Goal: Information Seeking & Learning: Understand process/instructions

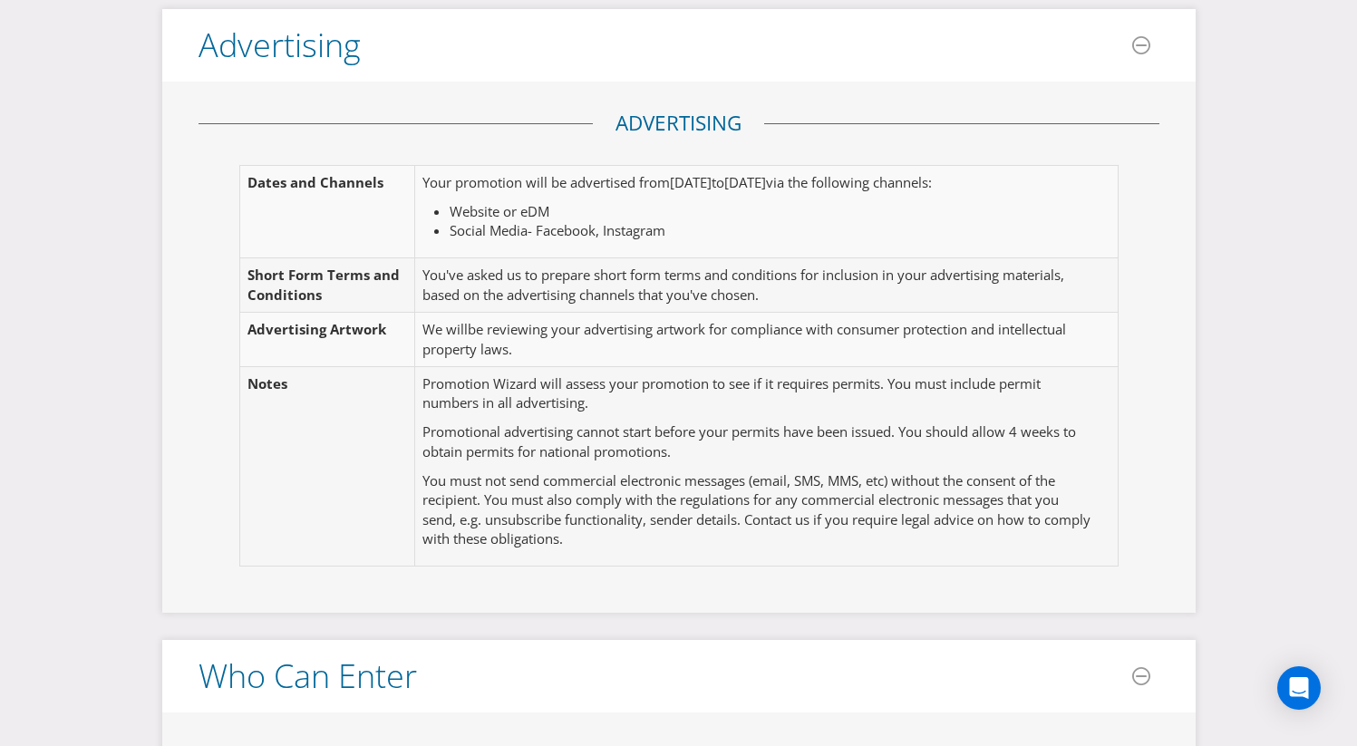
scroll to position [471, 0]
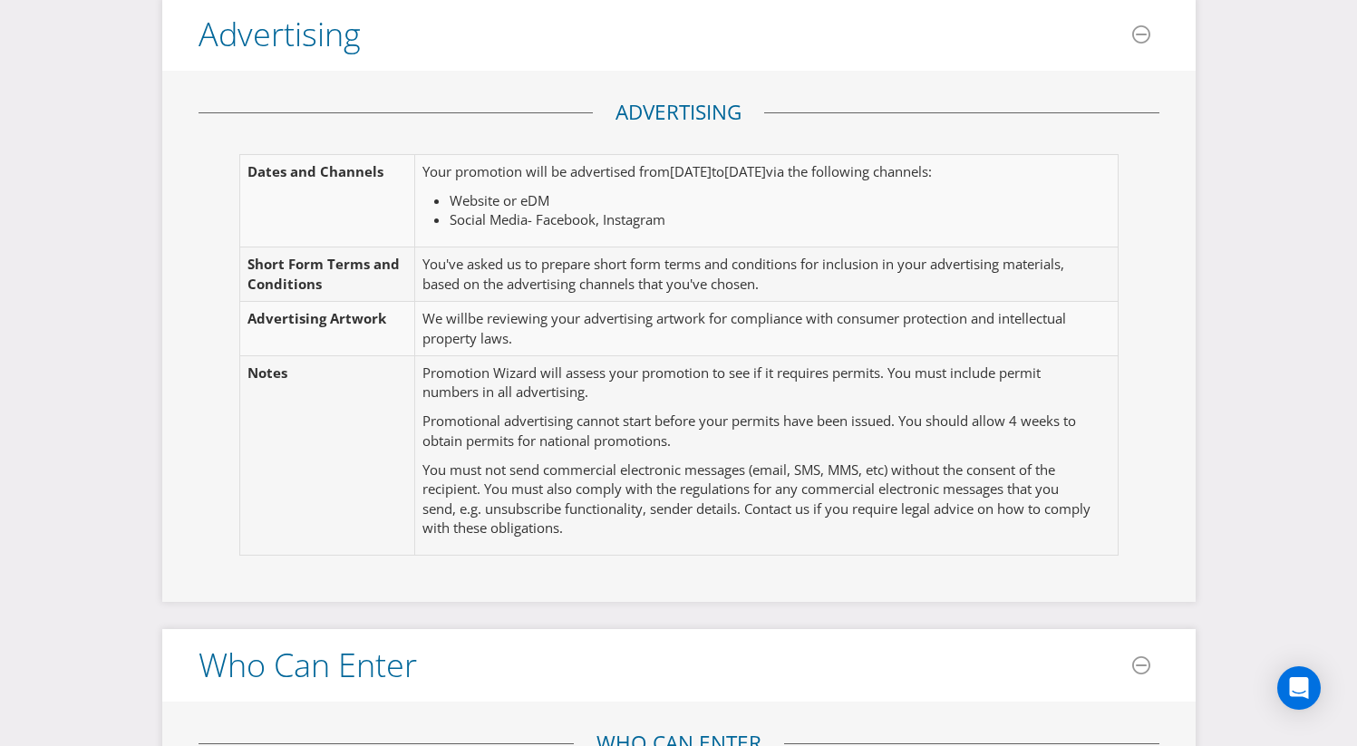
drag, startPoint x: 421, startPoint y: 168, endPoint x: 704, endPoint y: 223, distance: 288.3
click at [704, 223] on td "Your promotion will be advertised from [DATE] to [DATE] via the following chann…" at bounding box center [759, 201] width 688 height 92
copy td "Your promotion will be advertised from [DATE] to [DATE] via the following chann…"
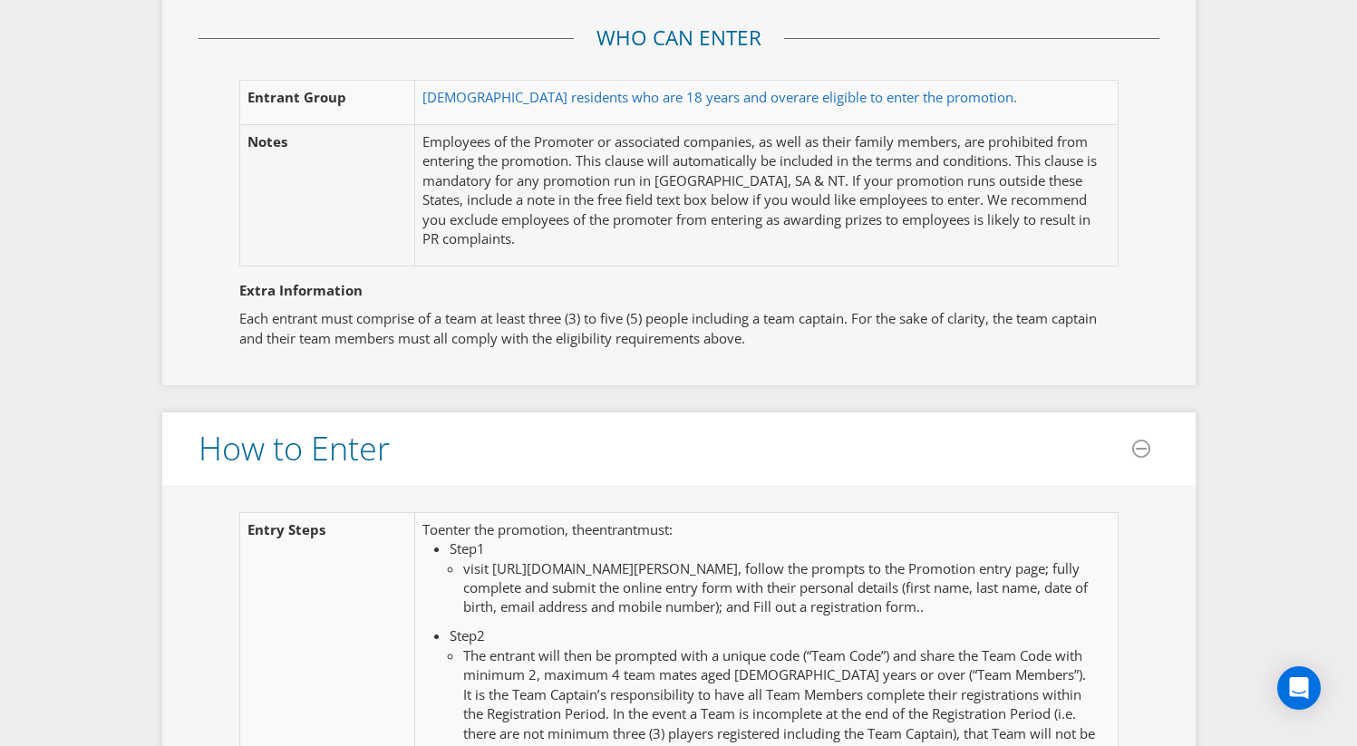
scroll to position [1185, 0]
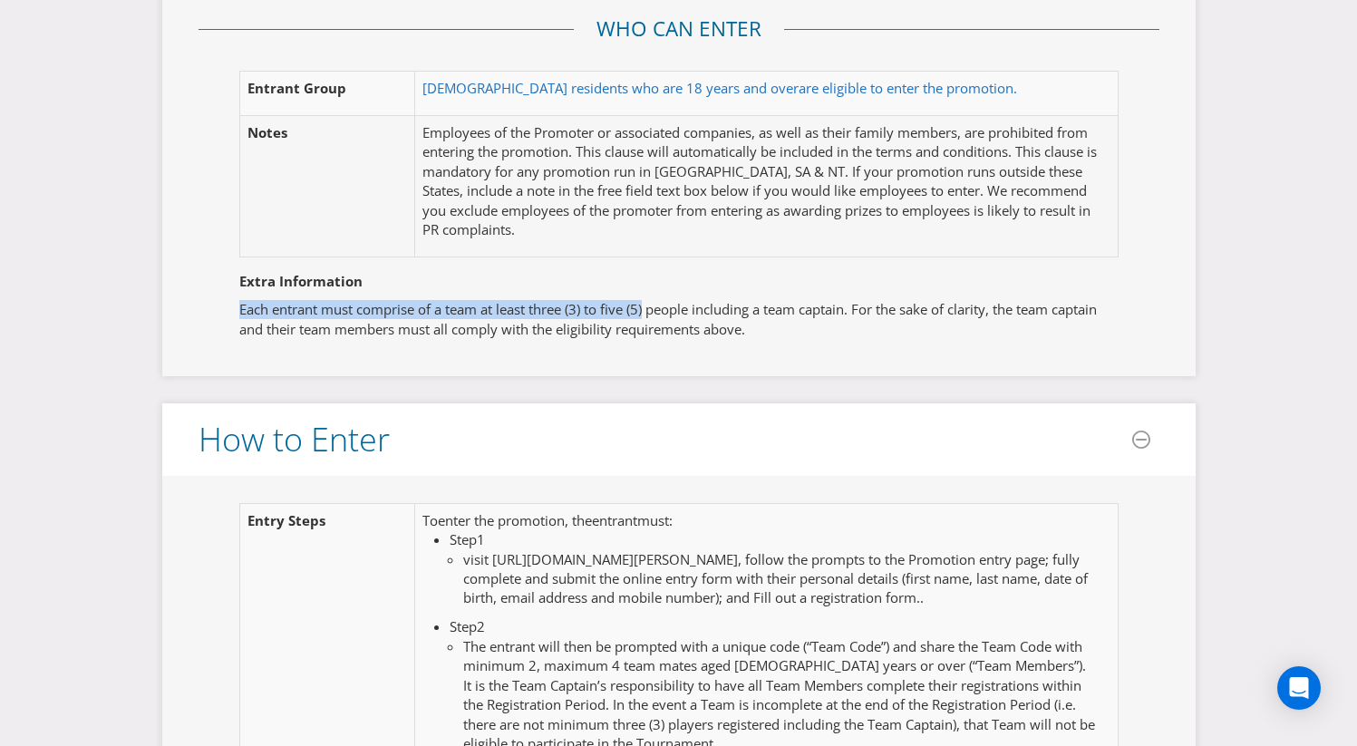
drag, startPoint x: 648, startPoint y: 306, endPoint x: 217, endPoint y: 303, distance: 431.6
click at [217, 303] on fieldset "Extra Information Each entrant must comprise of a team at least three (3) to fi…" at bounding box center [679, 292] width 961 height 113
copy p "Each entrant must comprise of a team at least three (3) to five (5)"
click at [858, 309] on p "Each entrant must comprise of a team at least three (3) to five (5) people incl…" at bounding box center [679, 319] width 880 height 39
drag, startPoint x: 860, startPoint y: 310, endPoint x: 209, endPoint y: 303, distance: 652.0
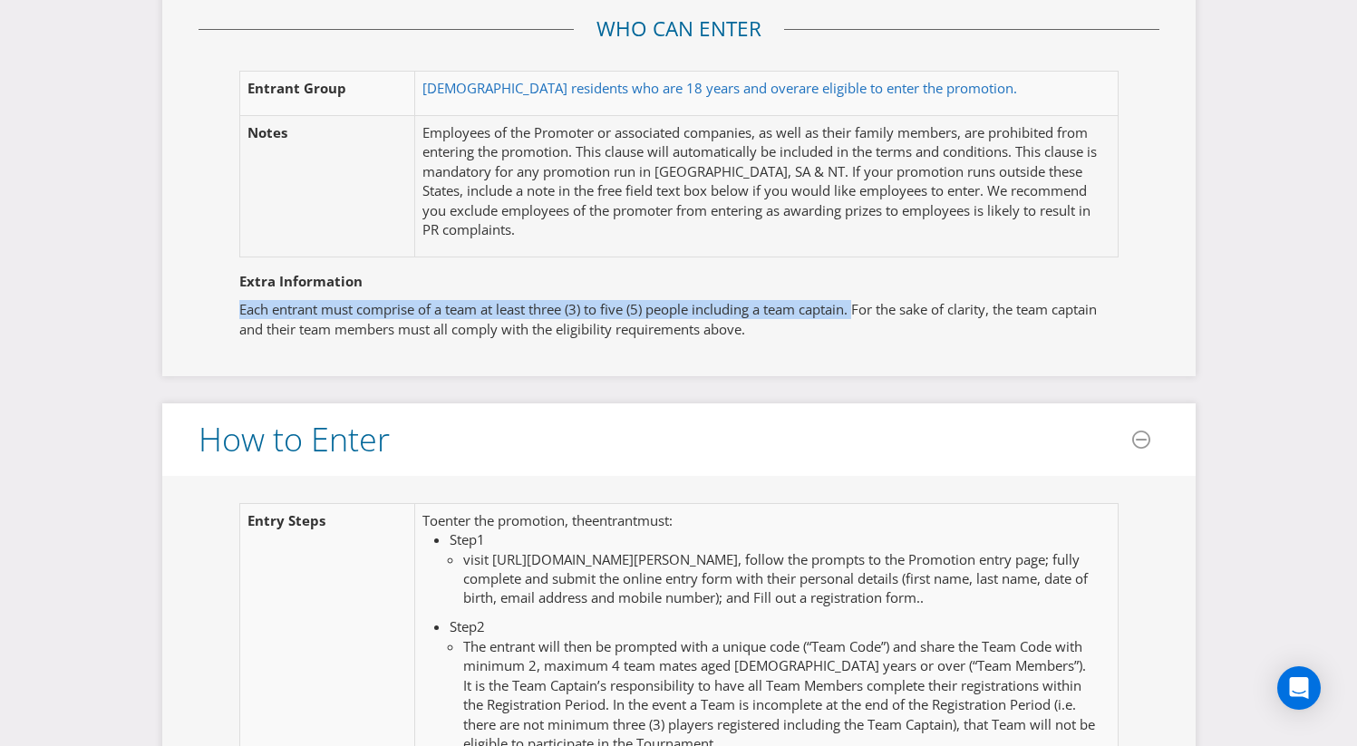
click at [209, 303] on fieldset "Extra Information Each entrant must comprise of a team at least three (3) to fi…" at bounding box center [679, 292] width 961 height 113
copy p "Each entrant must comprise of a team at least three (3) to five (5) people incl…"
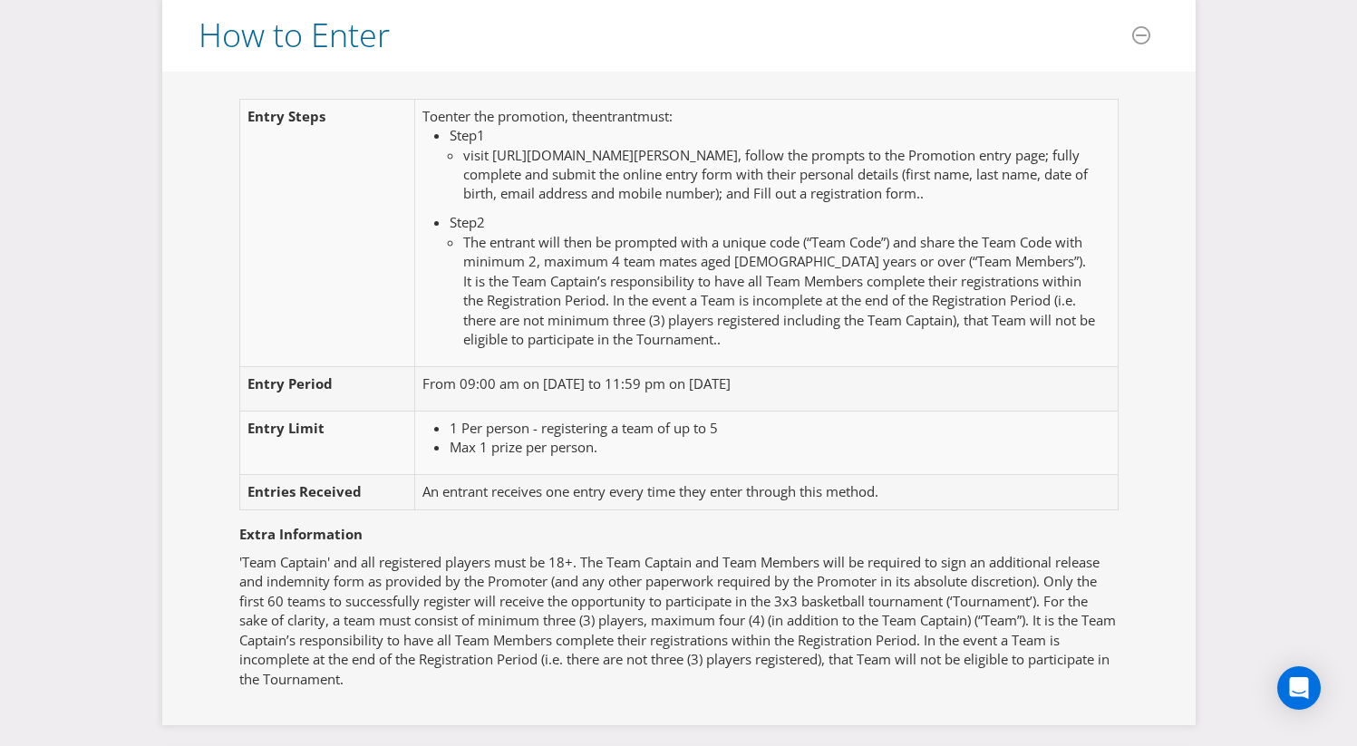
scroll to position [1591, 0]
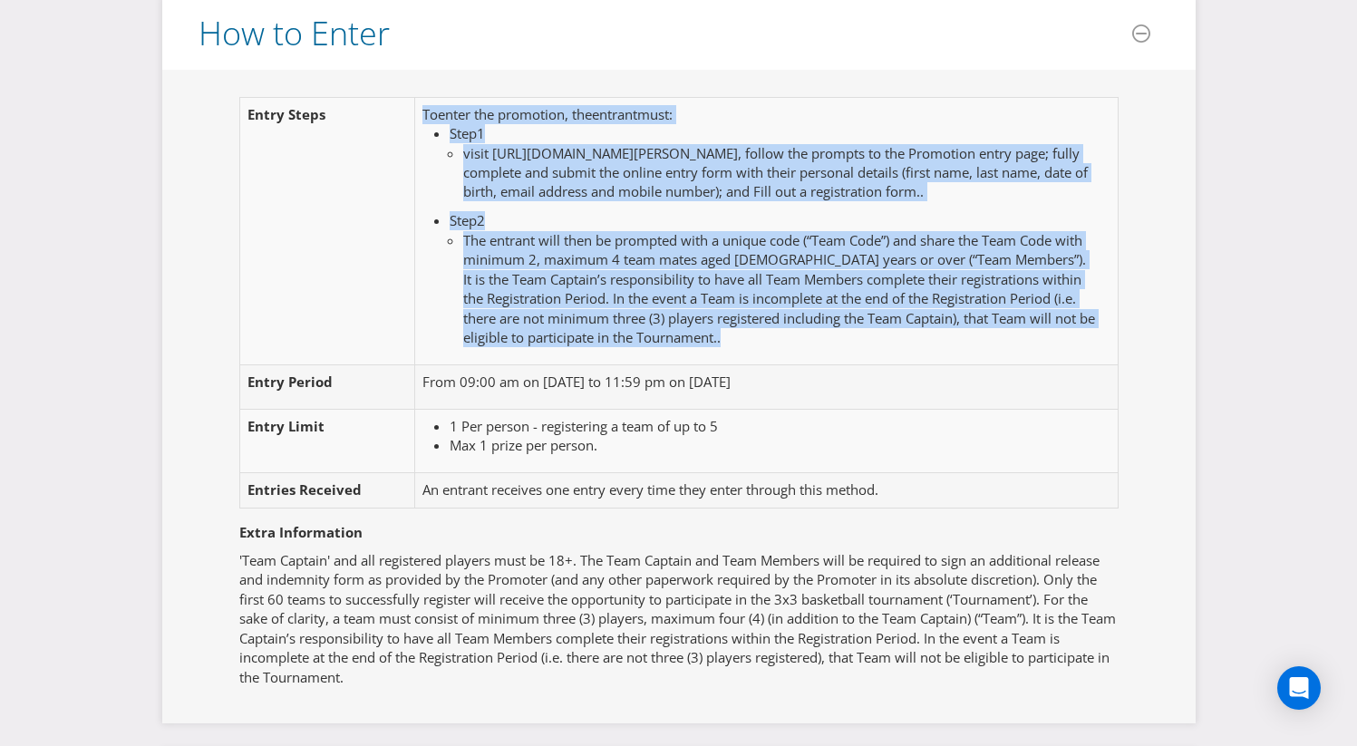
drag, startPoint x: 776, startPoint y: 358, endPoint x: 397, endPoint y: 117, distance: 449.3
click at [397, 117] on tr "Entry Step s To enter the promotion , the entrant must : Step 1 visit [URL][DOM…" at bounding box center [678, 230] width 879 height 267
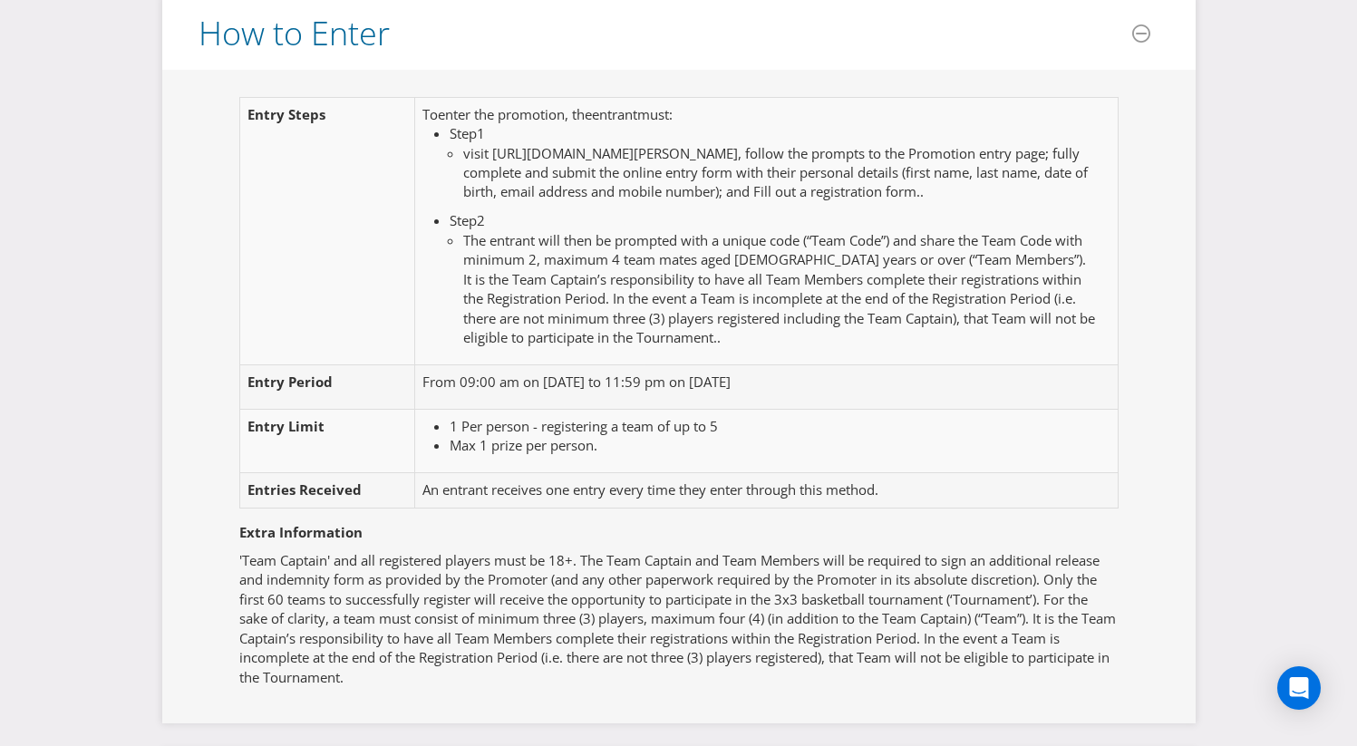
click at [236, 89] on div "Entry Step s To enter the promotion , the entrant must : Step 1 visit [URL][DOM…" at bounding box center [679, 397] width 1034 height 655
drag, startPoint x: 491, startPoint y: 153, endPoint x: 867, endPoint y: 159, distance: 375.4
click at [867, 159] on span "visit [URL][DOMAIN_NAME][PERSON_NAME], follow the prompts to the Promotion entr…" at bounding box center [775, 172] width 625 height 57
copy span "[URL][DOMAIN_NAME][PERSON_NAME]"
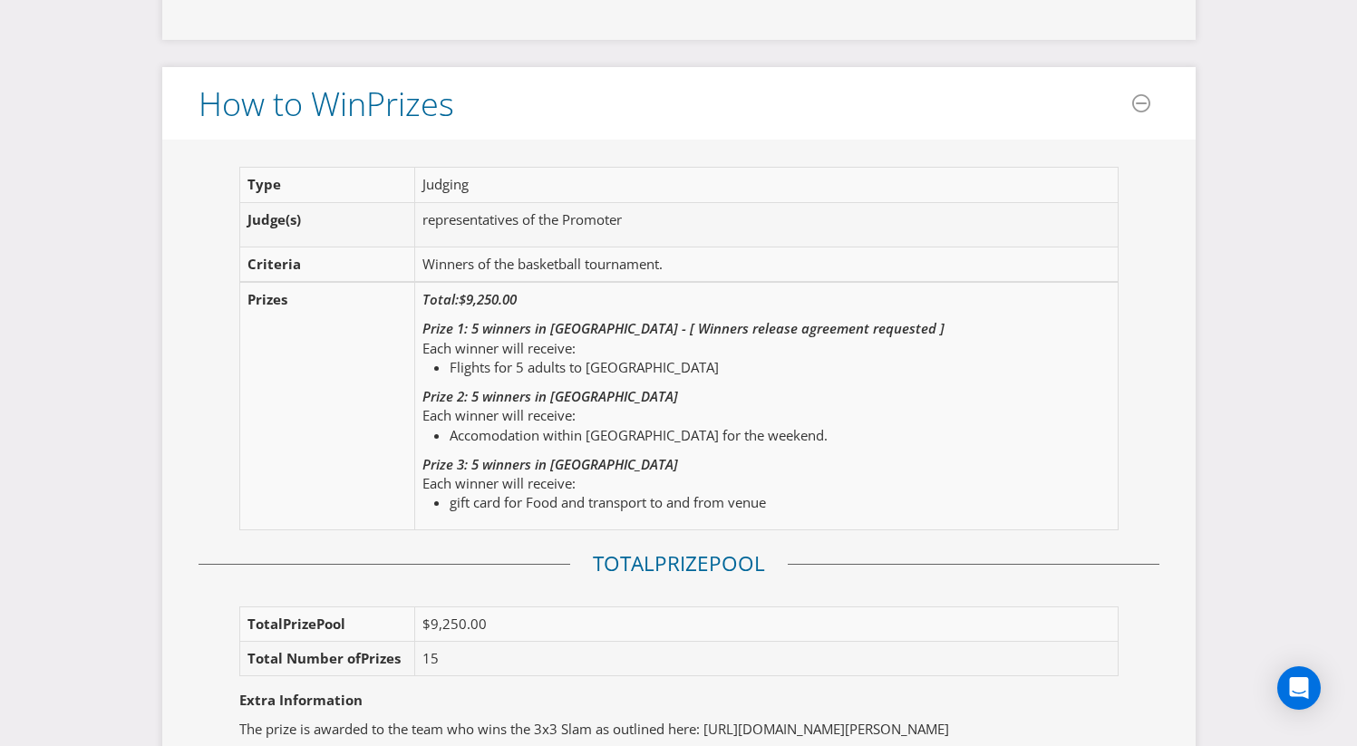
scroll to position [2277, 0]
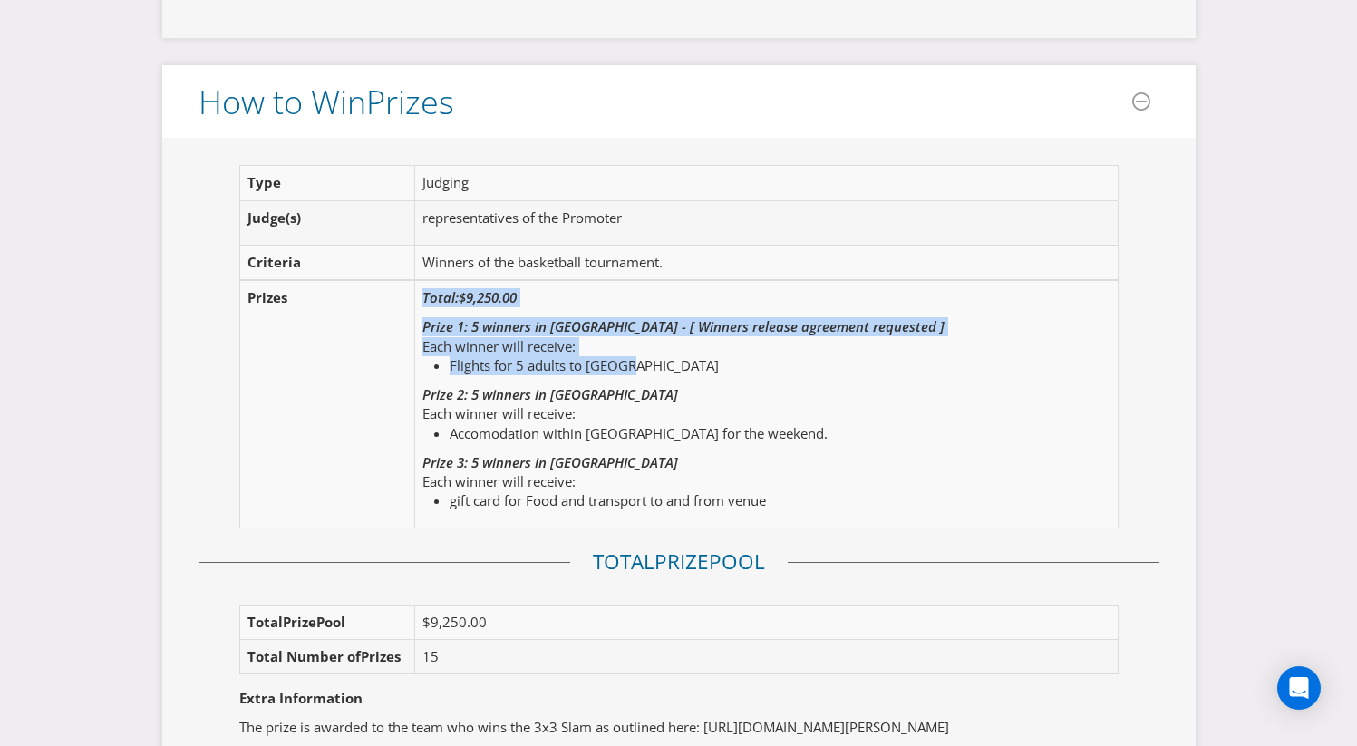
drag, startPoint x: 421, startPoint y: 314, endPoint x: 665, endPoint y: 382, distance: 253.2
click at [665, 384] on td "Total: $9,250.00 Prize 1: 5 winners in [GEOGRAPHIC_DATA] - [ Winners release ag…" at bounding box center [757, 404] width 684 height 248
copy td "Total: $9,250.00 Prize 1: 5 winners in [GEOGRAPHIC_DATA] - [ Winners release ag…"
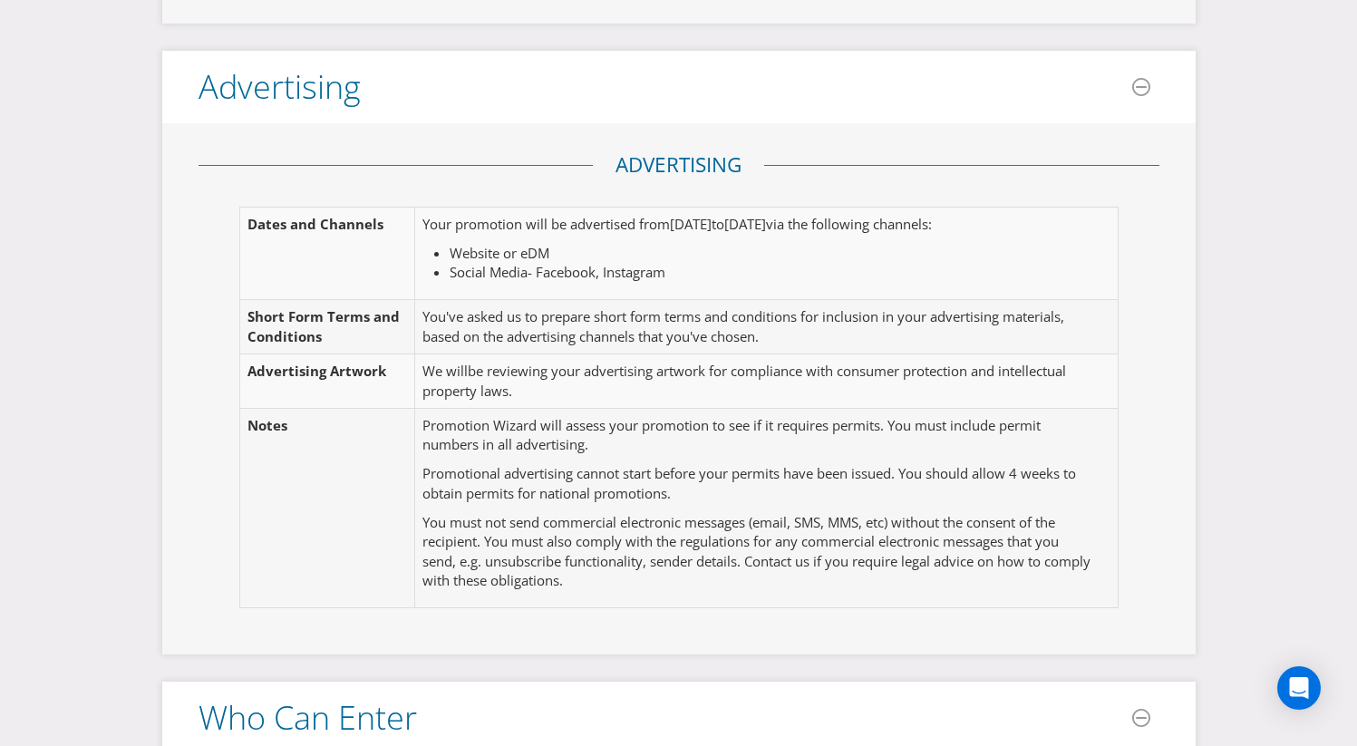
scroll to position [419, 0]
